Goal: Task Accomplishment & Management: Use online tool/utility

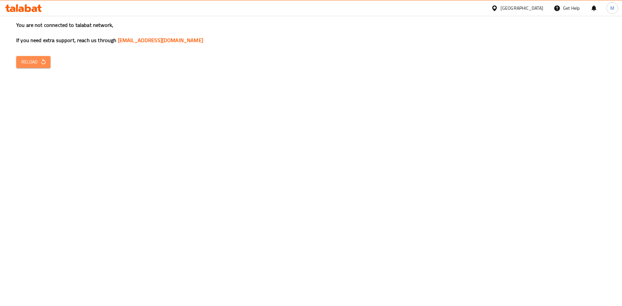
click at [32, 63] on span "Reload" at bounding box center [33, 62] width 24 height 8
click at [538, 6] on div "[GEOGRAPHIC_DATA]" at bounding box center [521, 8] width 43 height 7
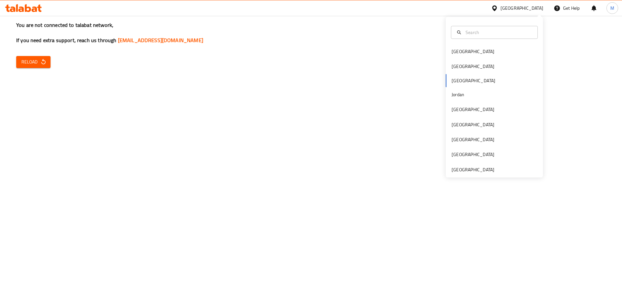
click at [459, 80] on div "Bahrain Egypt Iraq Jordan Kuwait Oman Qatar Saudi Arabia United Arab Emirates" at bounding box center [494, 110] width 97 height 133
click at [463, 47] on div "Bahrain" at bounding box center [472, 51] width 53 height 15
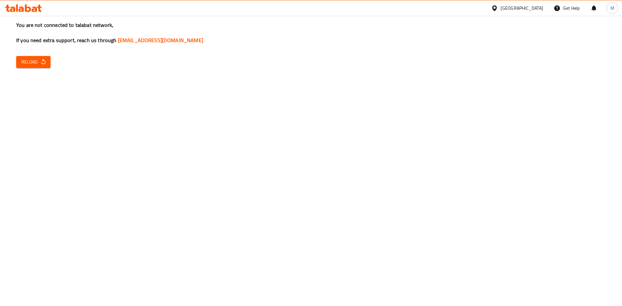
click at [35, 62] on span "Reload" at bounding box center [33, 62] width 24 height 8
click at [40, 60] on icon "button" at bounding box center [43, 62] width 6 height 6
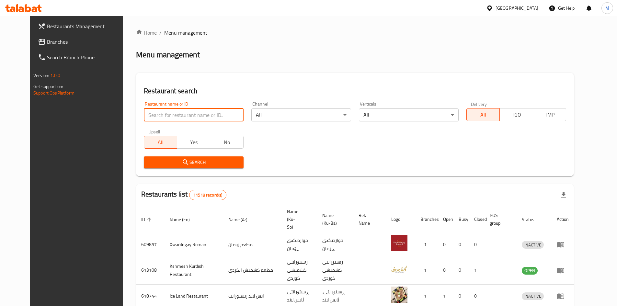
click at [181, 113] on input "search" at bounding box center [194, 114] width 100 height 13
click at [185, 164] on span "Search" at bounding box center [193, 162] width 89 height 8
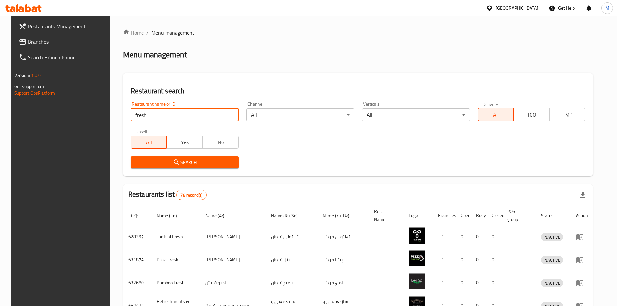
click at [177, 116] on input "fresh" at bounding box center [185, 114] width 108 height 13
type input "fresh fruit"
click button "Search" at bounding box center [185, 162] width 108 height 12
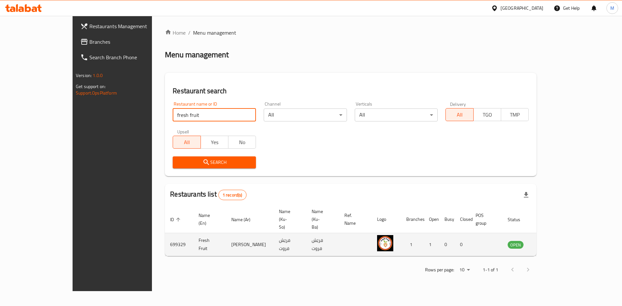
click at [549, 242] on icon "enhanced table" at bounding box center [545, 245] width 7 height 6
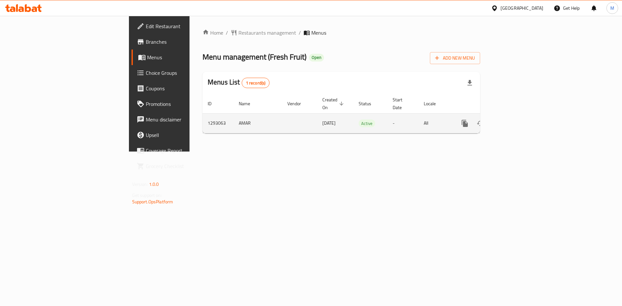
click at [515, 119] on icon "enhanced table" at bounding box center [511, 123] width 8 height 8
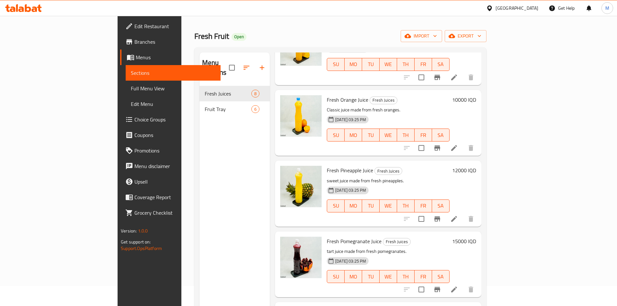
scroll to position [91, 0]
